Goal: Register for event/course

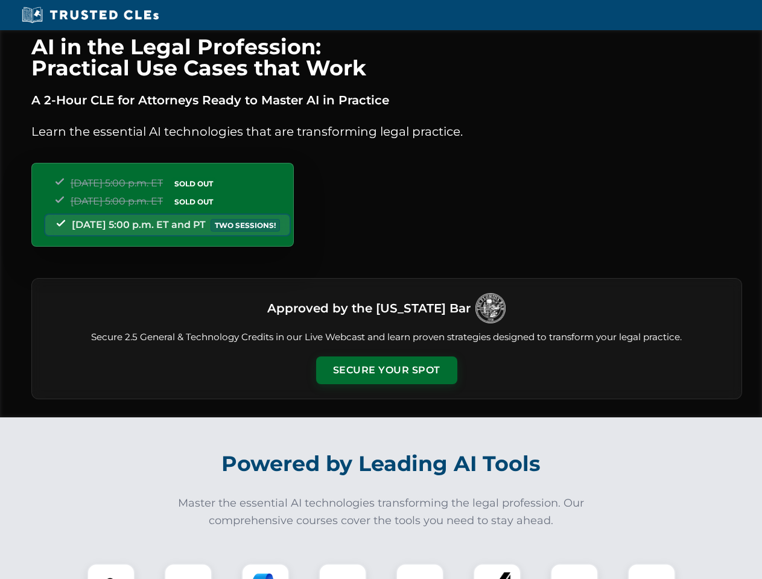
click at [386, 371] on button "Secure Your Spot" at bounding box center [386, 371] width 141 height 28
